Goal: Information Seeking & Learning: Check status

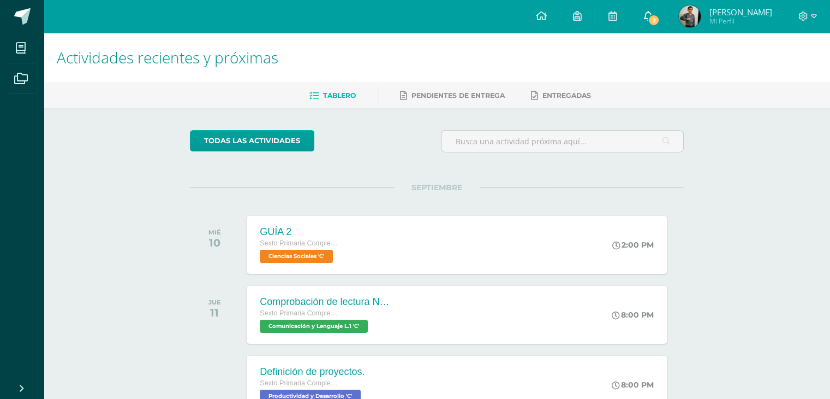
click at [660, 20] on span "2" at bounding box center [654, 20] width 12 height 12
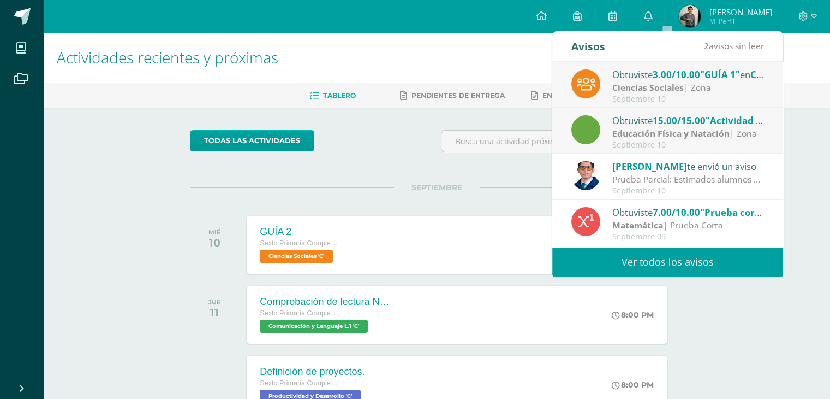
click at [638, 261] on link "Ver todos los avisos" at bounding box center [667, 262] width 231 height 30
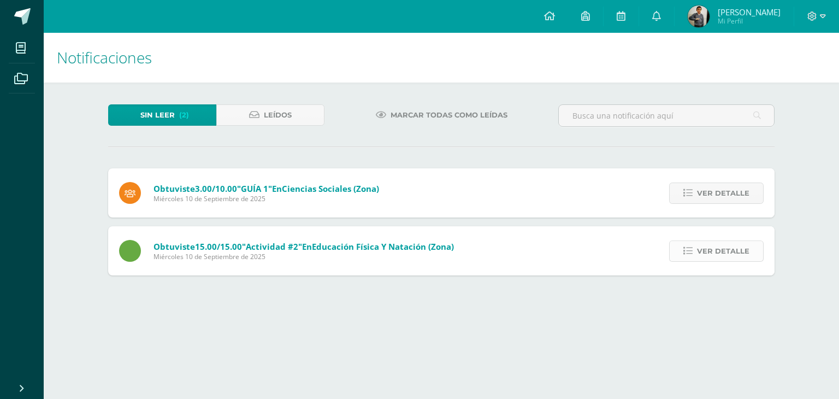
click at [740, 248] on span "Ver detalle" at bounding box center [723, 251] width 52 height 20
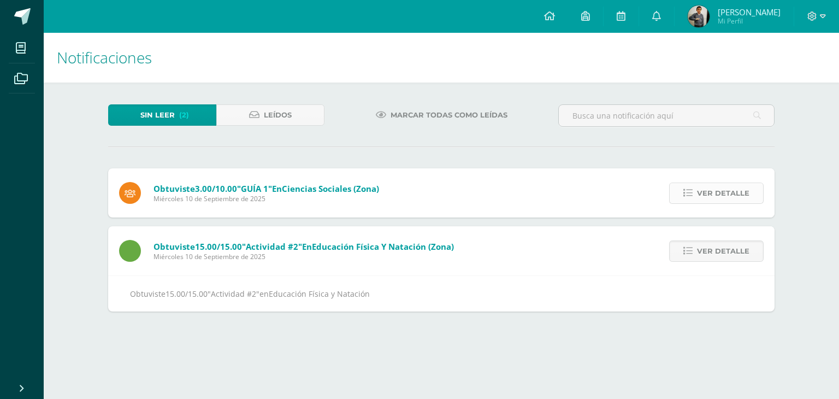
click at [712, 200] on span "Ver detalle" at bounding box center [723, 193] width 52 height 20
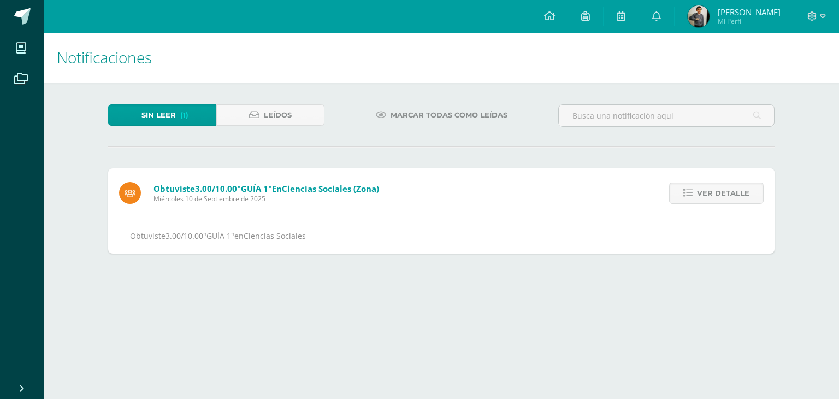
click at [709, 24] on img at bounding box center [698, 16] width 22 height 22
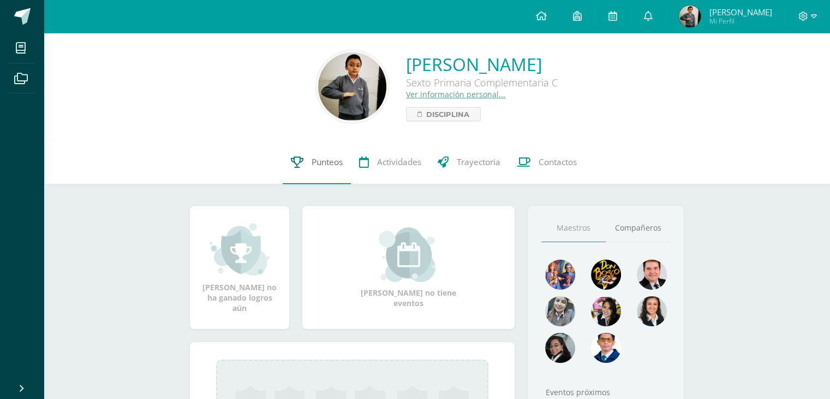
click at [308, 169] on link "Punteos" at bounding box center [317, 162] width 68 height 44
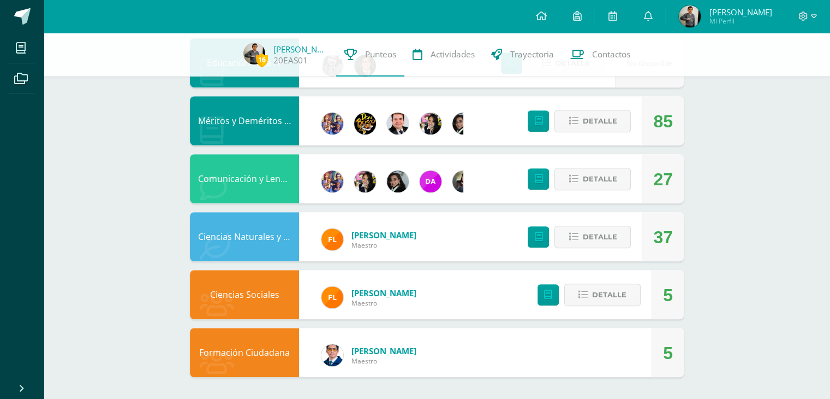
scroll to position [654, 0]
click at [596, 295] on span "Detalle" at bounding box center [609, 294] width 34 height 20
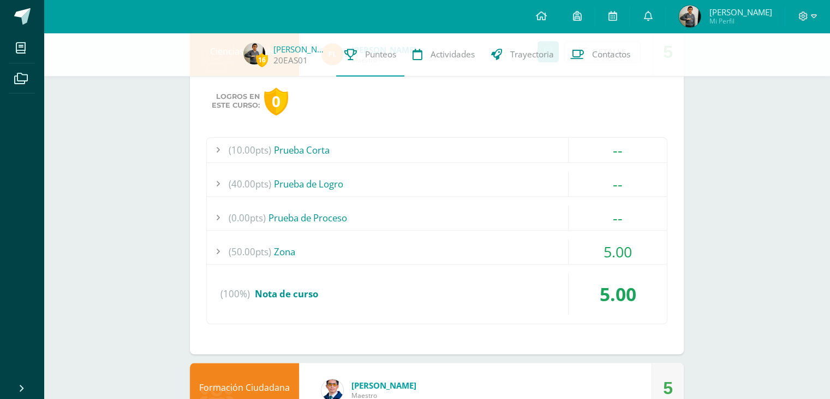
scroll to position [900, 0]
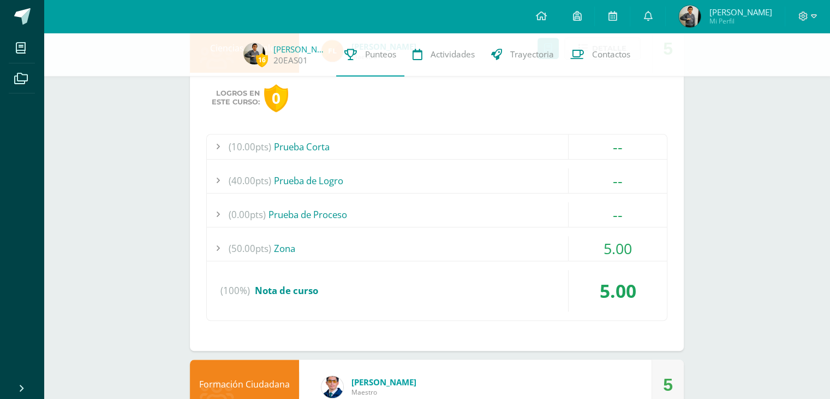
click at [221, 247] on div at bounding box center [218, 248] width 22 height 25
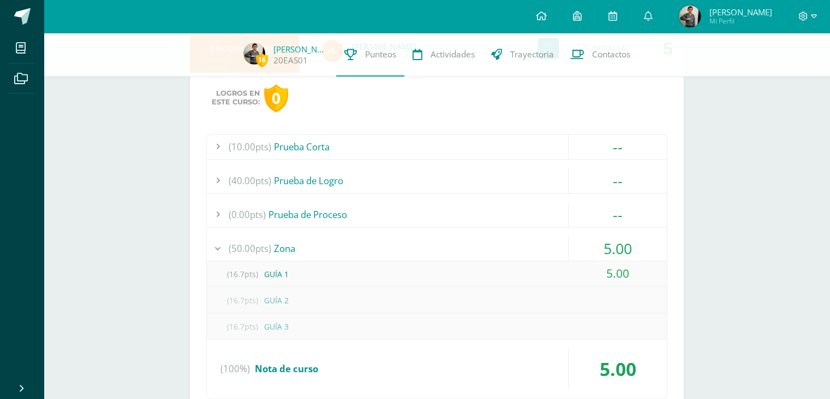
click at [275, 273] on div "(16.7pts) GUÍA 1" at bounding box center [437, 273] width 460 height 25
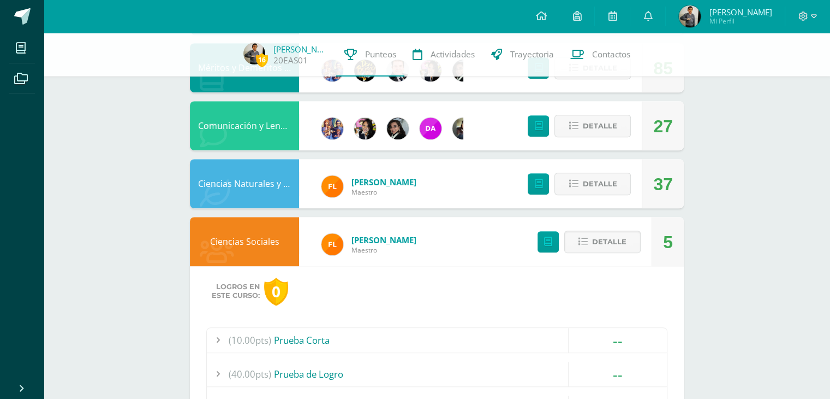
scroll to position [705, 0]
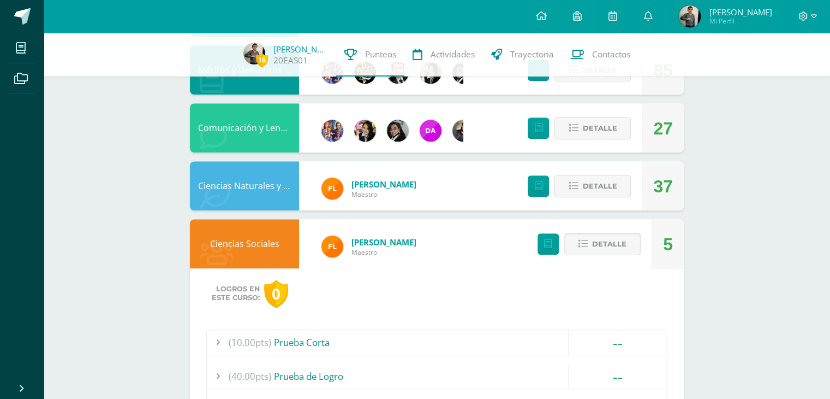
click at [613, 243] on span "Detalle" at bounding box center [609, 244] width 34 height 20
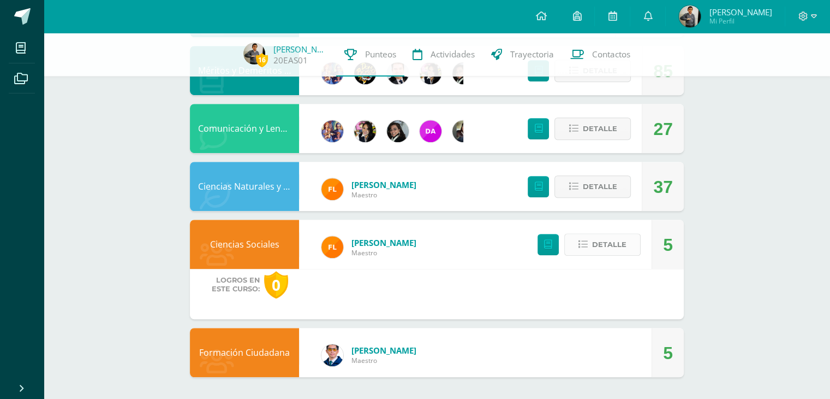
scroll to position [654, 0]
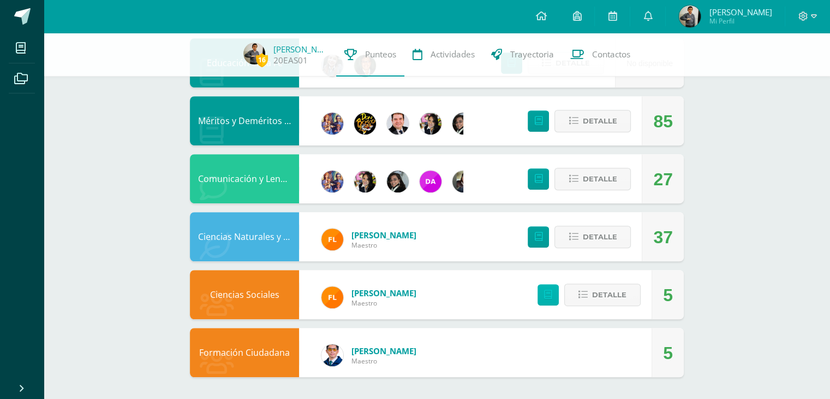
click at [542, 297] on link at bounding box center [548, 294] width 21 height 21
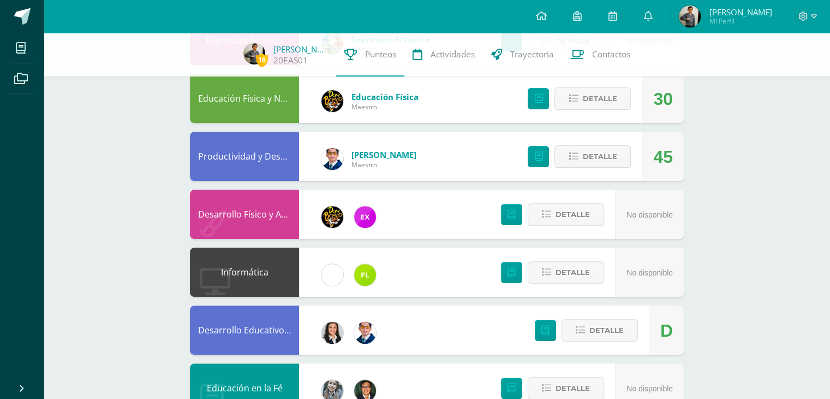
scroll to position [329, 0]
click at [584, 212] on span "Detalle" at bounding box center [573, 215] width 34 height 20
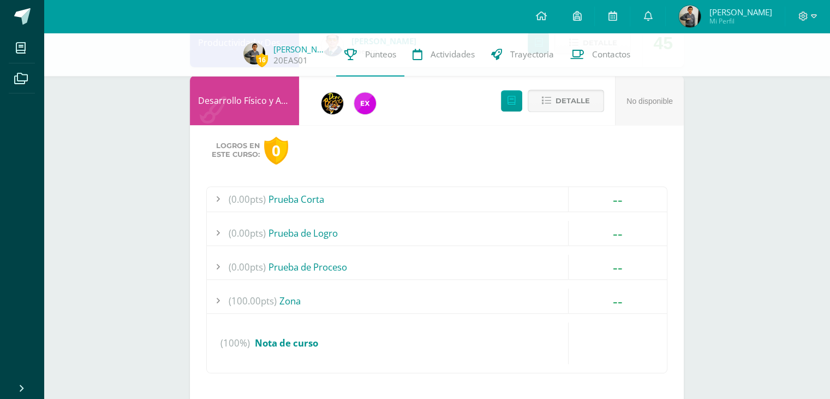
scroll to position [447, 0]
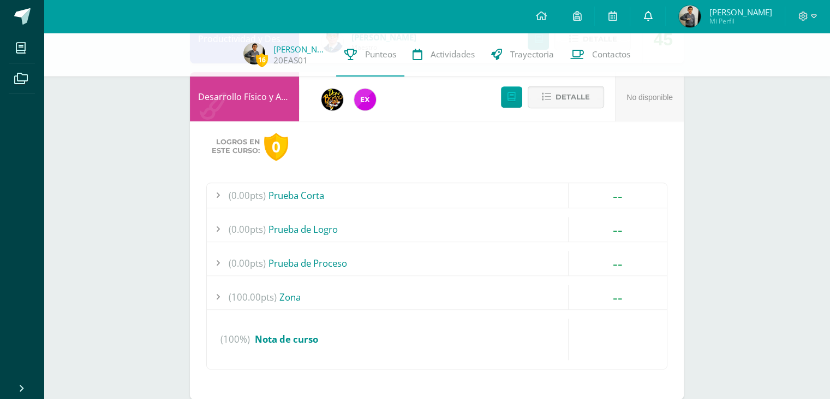
click at [652, 18] on icon at bounding box center [648, 16] width 9 height 10
click at [459, 174] on div "Logros en este curso: 0 (0.00pts) Prueba Corta -- Sin actividades (0.00pts) Pru…" at bounding box center [437, 260] width 494 height 278
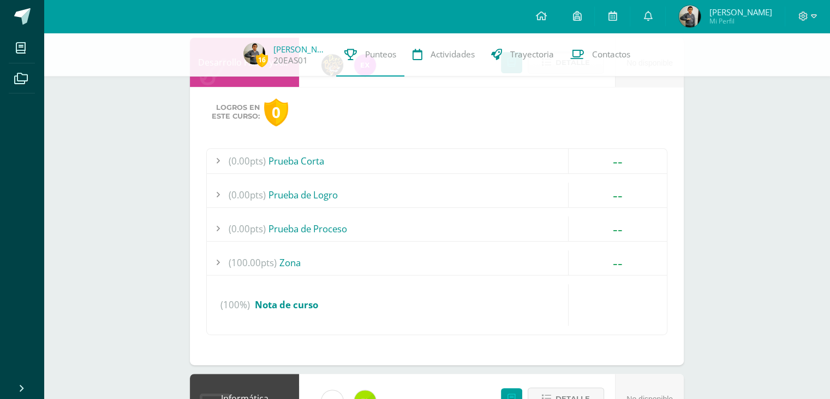
scroll to position [931, 0]
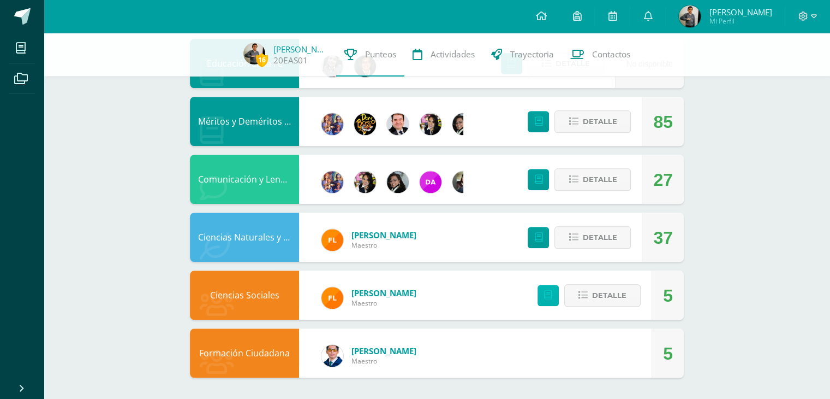
click at [542, 296] on link at bounding box center [548, 294] width 21 height 21
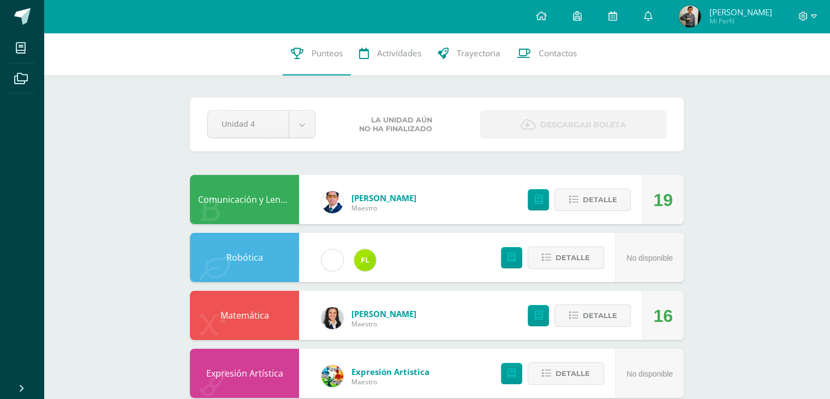
scroll to position [0, 0]
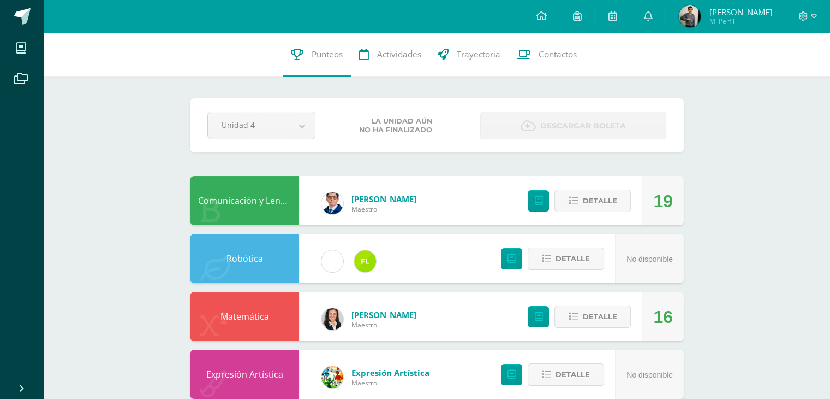
click at [734, 9] on span "Erick Emilio" at bounding box center [740, 12] width 63 height 11
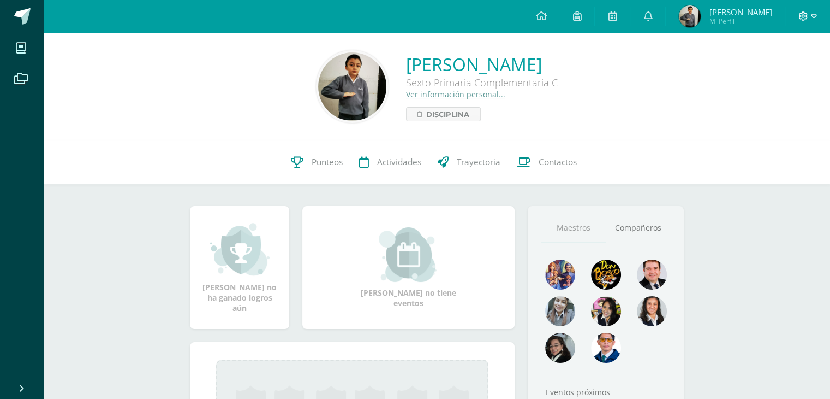
click at [806, 16] on icon at bounding box center [804, 16] width 10 height 10
click at [766, 79] on span "Cerrar sesión" at bounding box center [779, 74] width 49 height 10
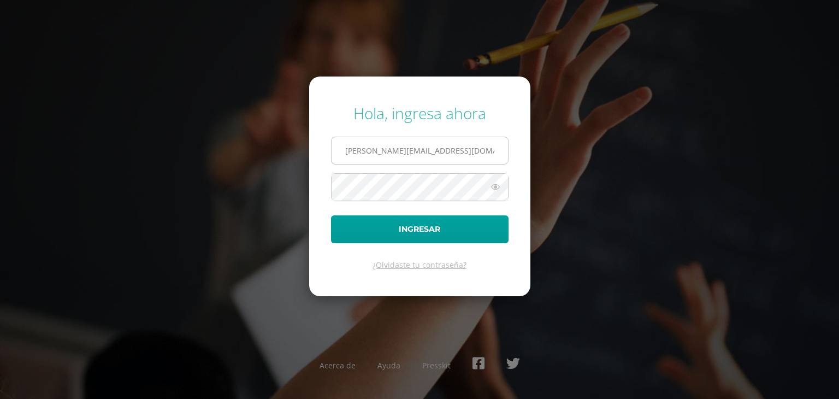
click at [453, 147] on input "[PERSON_NAME][EMAIL_ADDRESS][DOMAIN_NAME]" at bounding box center [419, 150] width 176 height 27
type input "[EMAIL_ADDRESS][DOMAIN_NAME]"
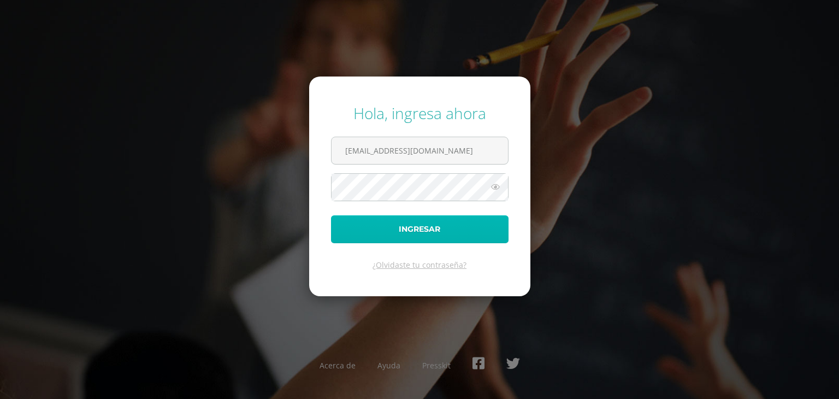
click at [428, 231] on button "Ingresar" at bounding box center [419, 229] width 177 height 28
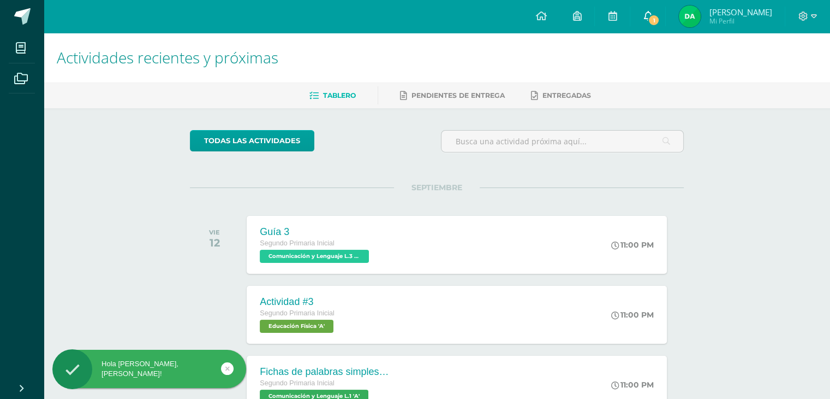
click at [644, 16] on link "1" at bounding box center [648, 16] width 35 height 33
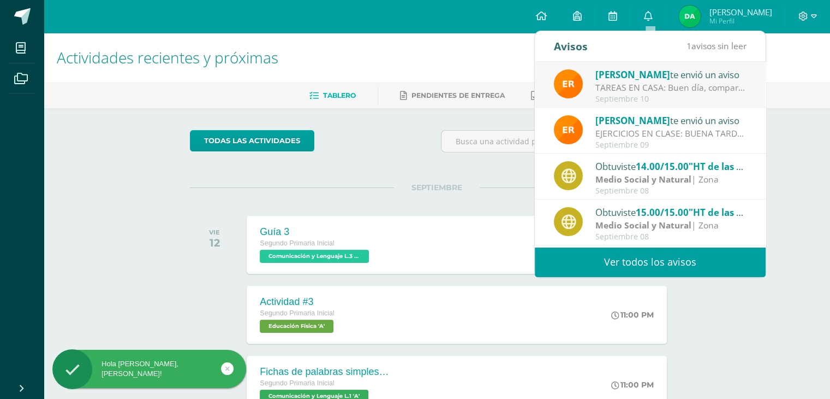
click at [647, 87] on div "TAREAS EN CASA: Buen día, comparto las actividades que los niños harán en casa …" at bounding box center [672, 87] width 152 height 13
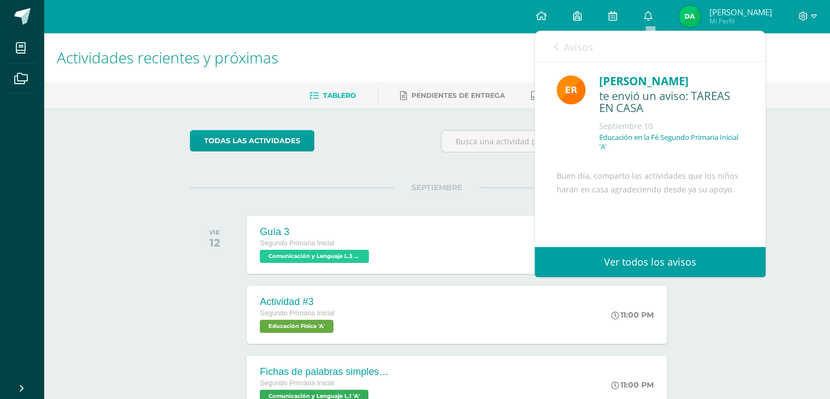
scroll to position [102, 0]
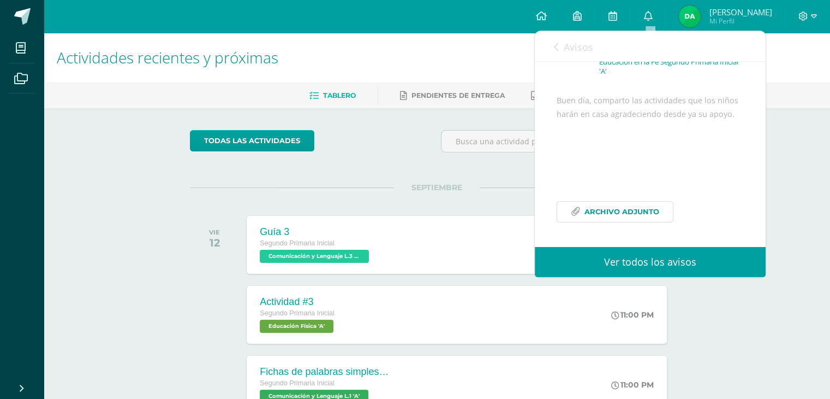
click at [630, 212] on span "Archivo Adjunto" at bounding box center [622, 211] width 75 height 20
